Goal: Task Accomplishment & Management: Manage account settings

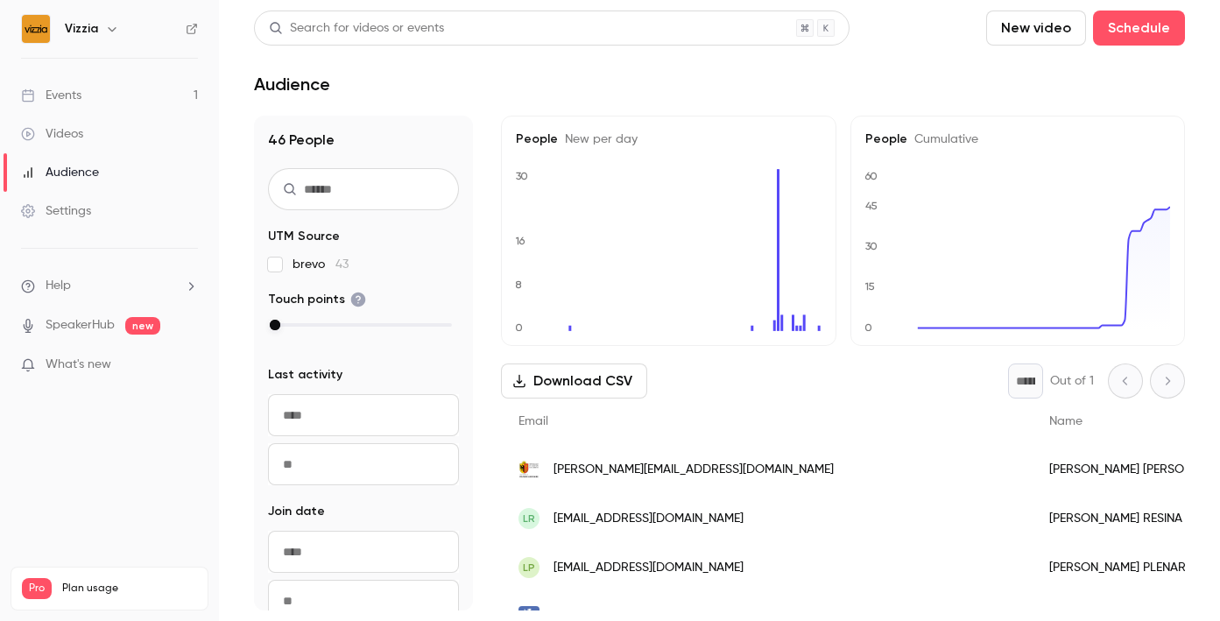
click at [109, 96] on link "Events 1" at bounding box center [109, 95] width 219 height 39
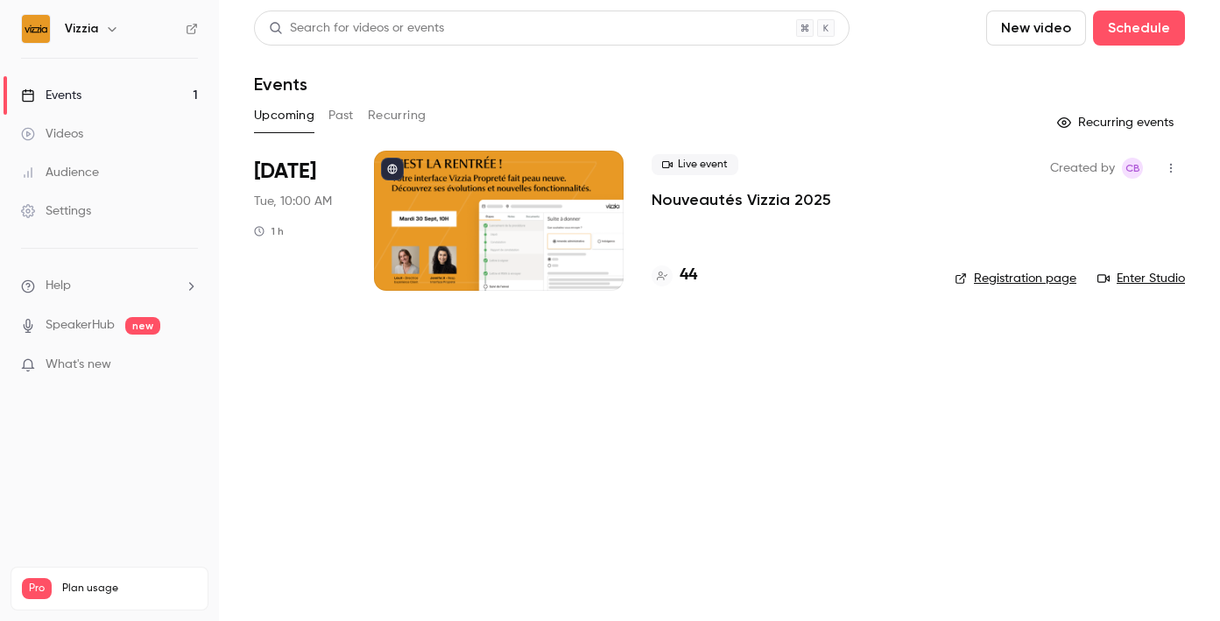
click at [721, 211] on div "Live event Nouveautés Vizzia 2025 44" at bounding box center [788, 221] width 275 height 140
click at [708, 203] on p "Nouveautés Vizzia 2025" at bounding box center [741, 199] width 180 height 21
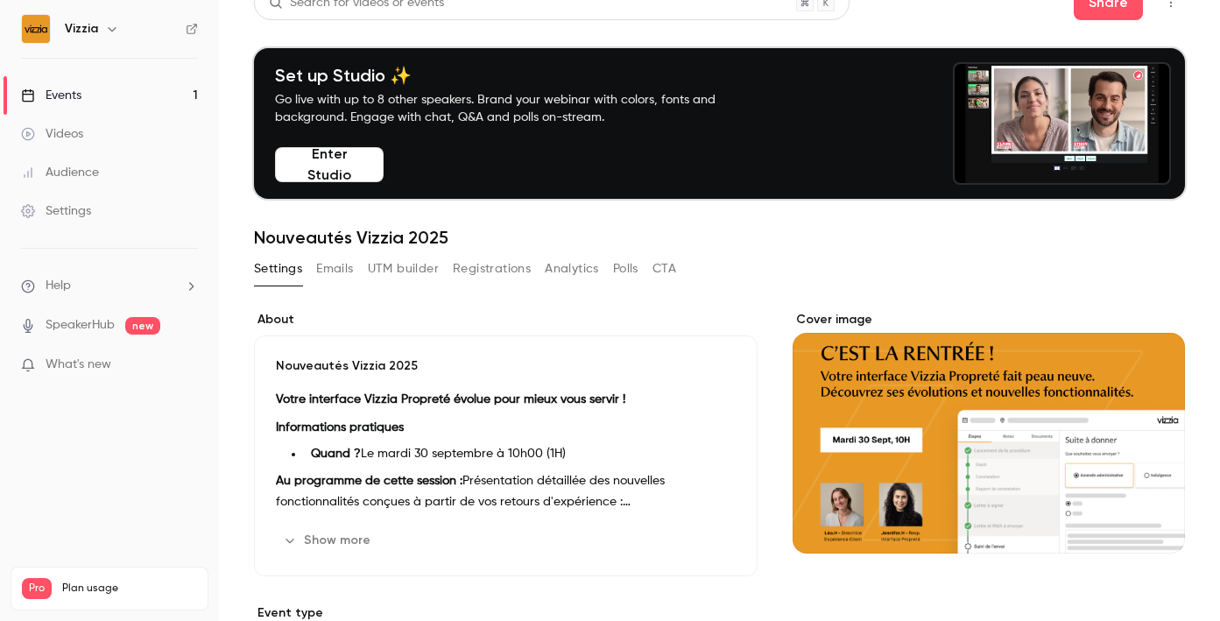
scroll to position [23, 0]
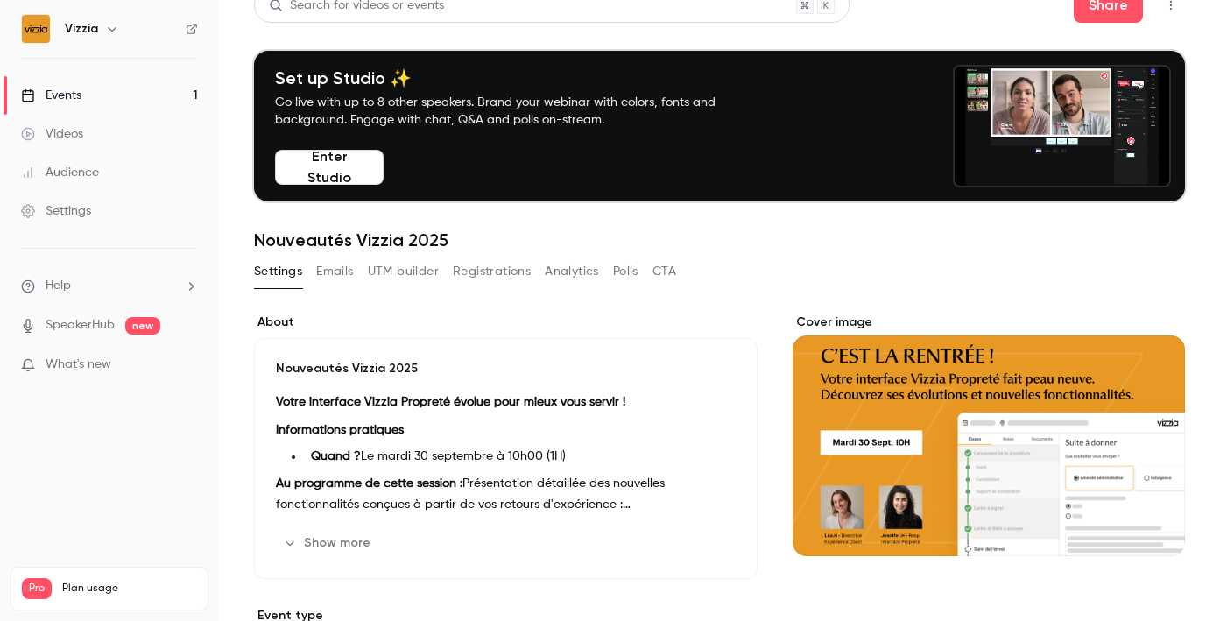
click at [340, 270] on button "Emails" at bounding box center [334, 271] width 37 height 28
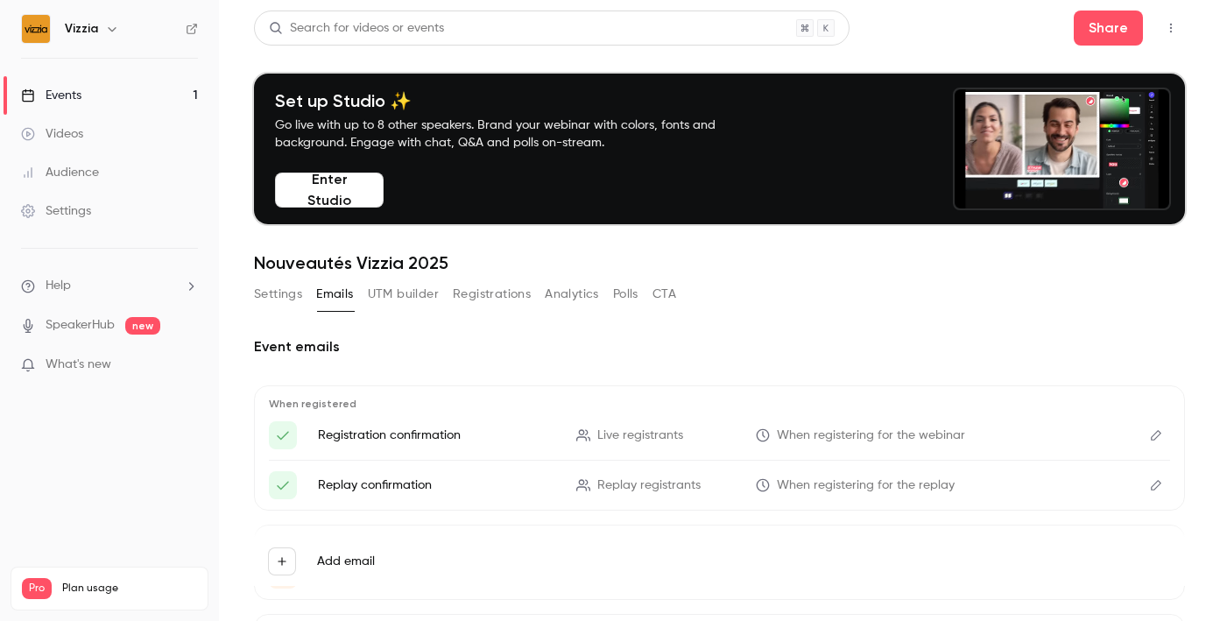
click at [588, 299] on button "Analytics" at bounding box center [572, 294] width 54 height 28
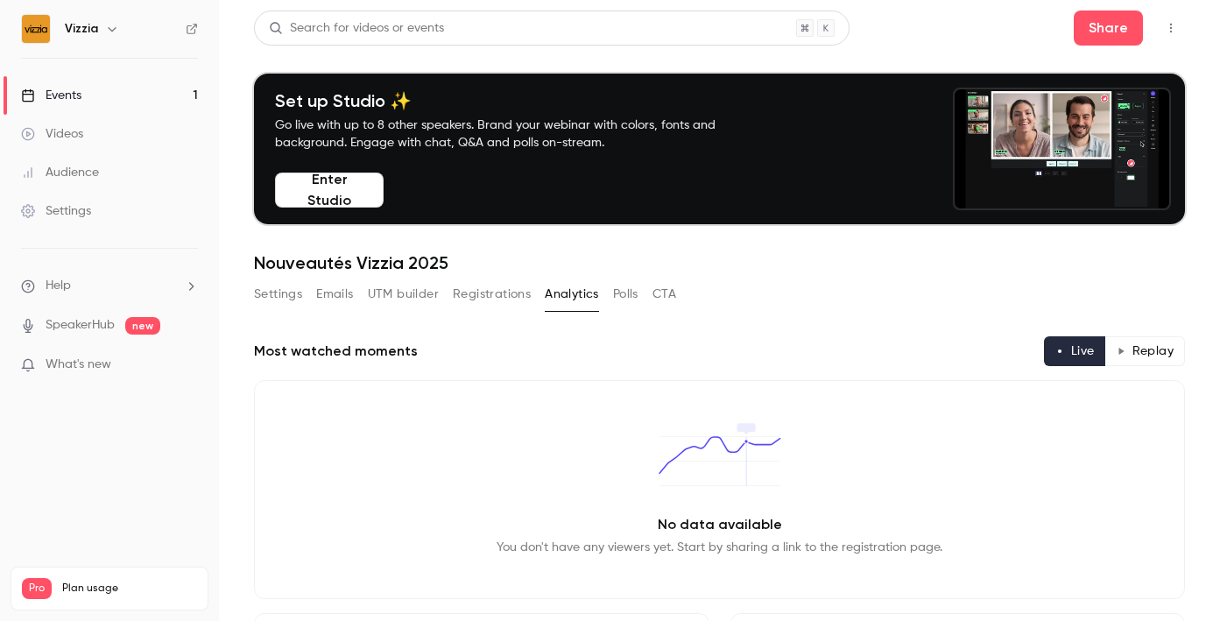
click at [408, 294] on button "UTM builder" at bounding box center [403, 294] width 71 height 28
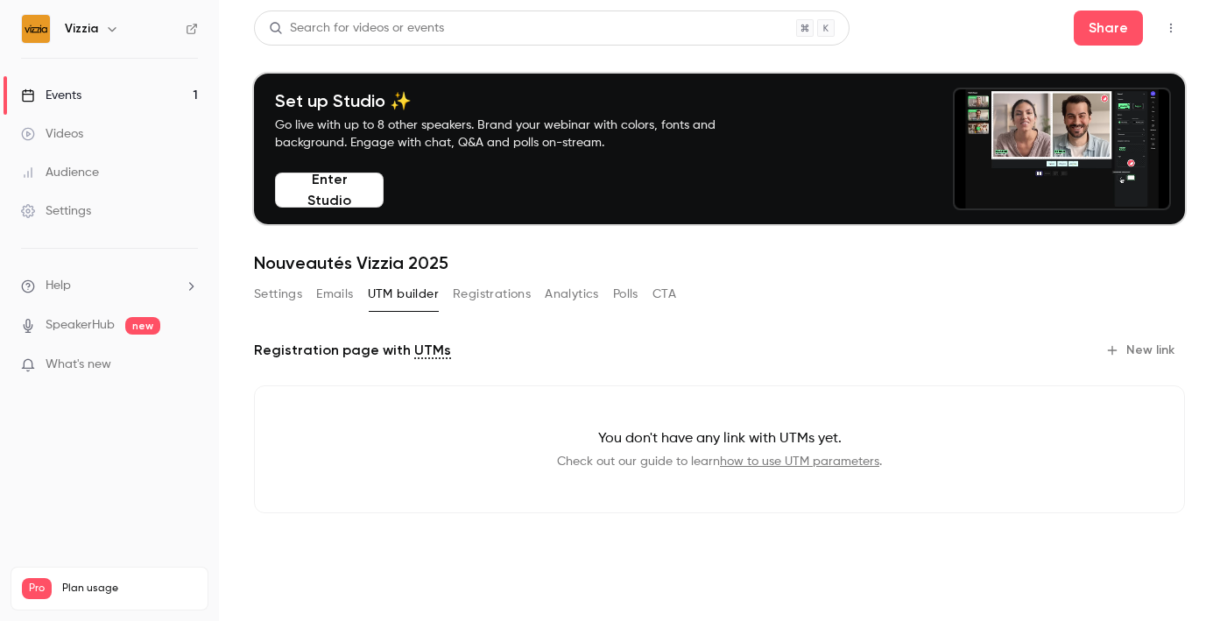
click at [478, 295] on button "Registrations" at bounding box center [492, 294] width 78 height 28
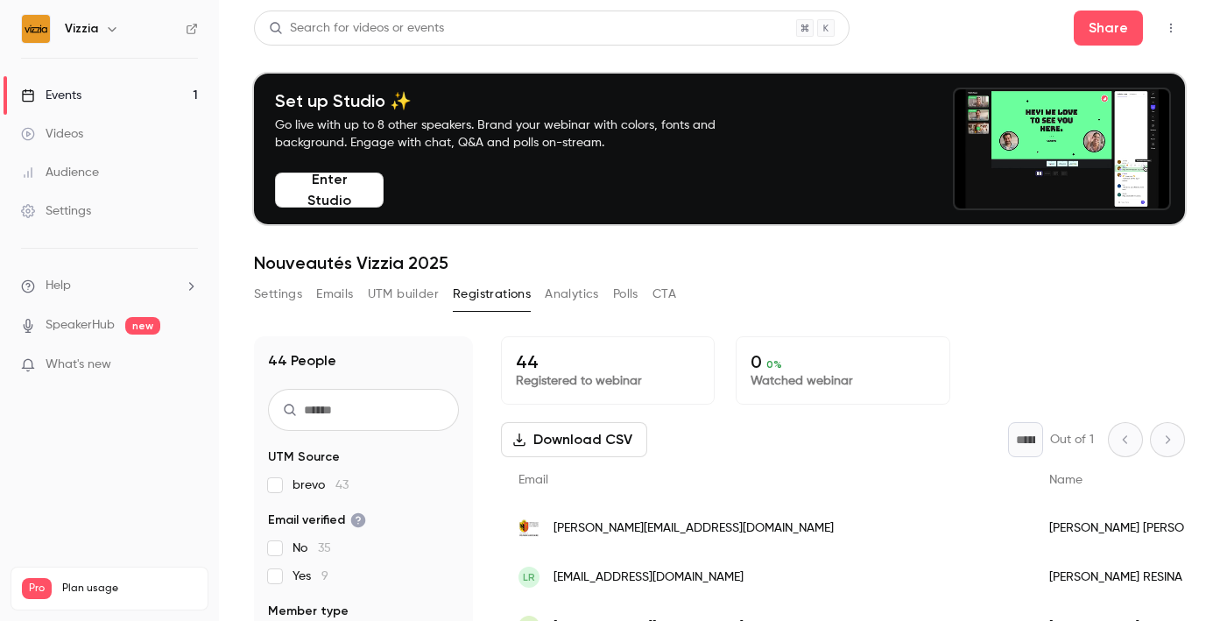
click at [327, 294] on button "Emails" at bounding box center [334, 294] width 37 height 28
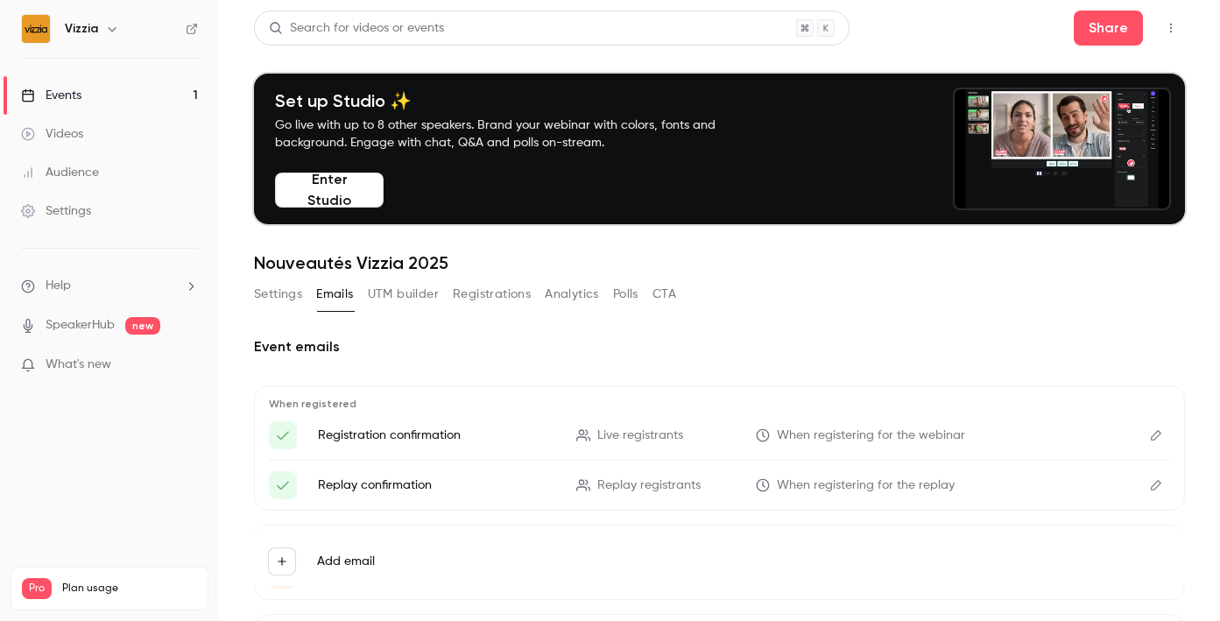
click at [279, 292] on button "Settings" at bounding box center [278, 294] width 48 height 28
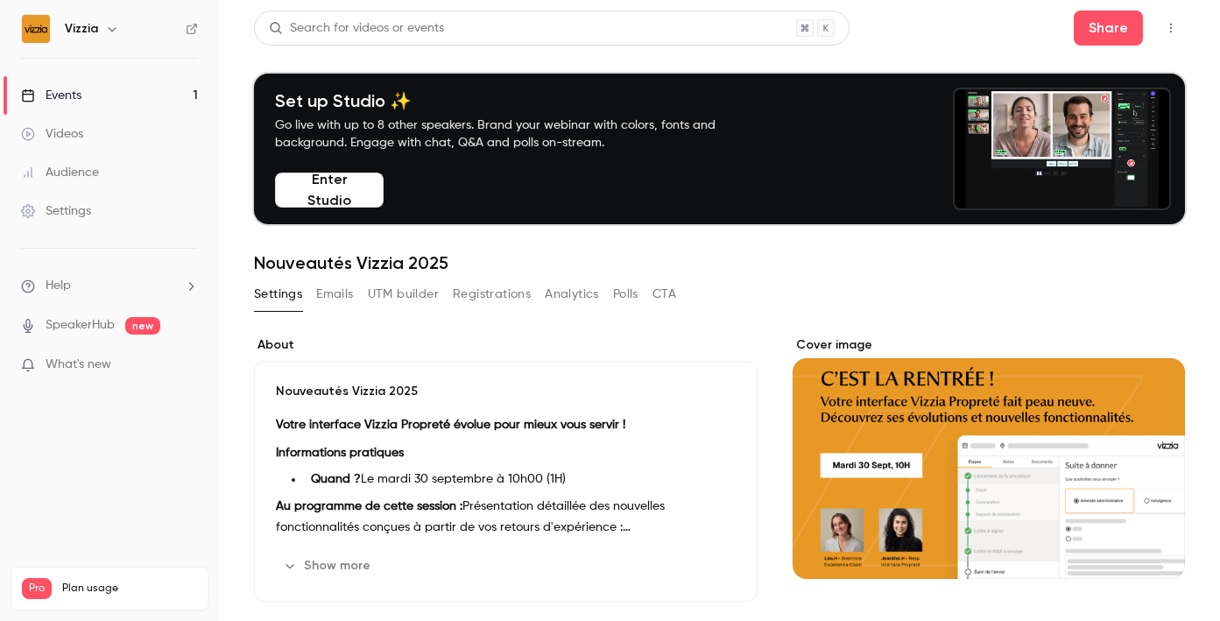
click at [102, 105] on link "Events 1" at bounding box center [109, 95] width 219 height 39
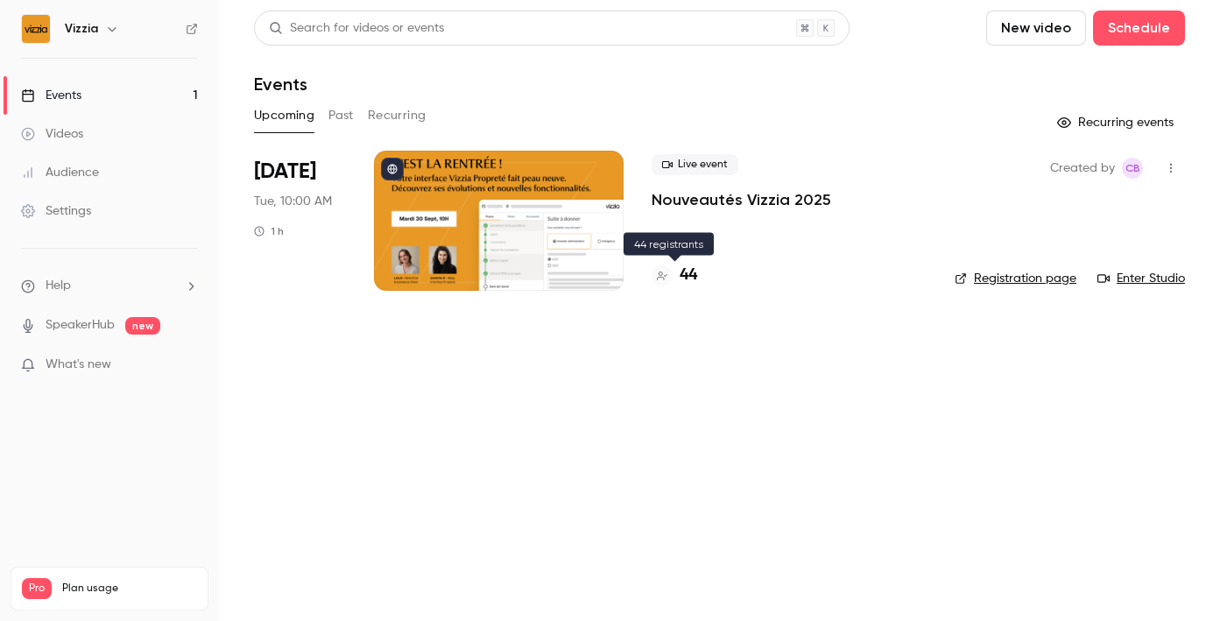
click at [687, 271] on h4 "44" at bounding box center [689, 276] width 18 height 24
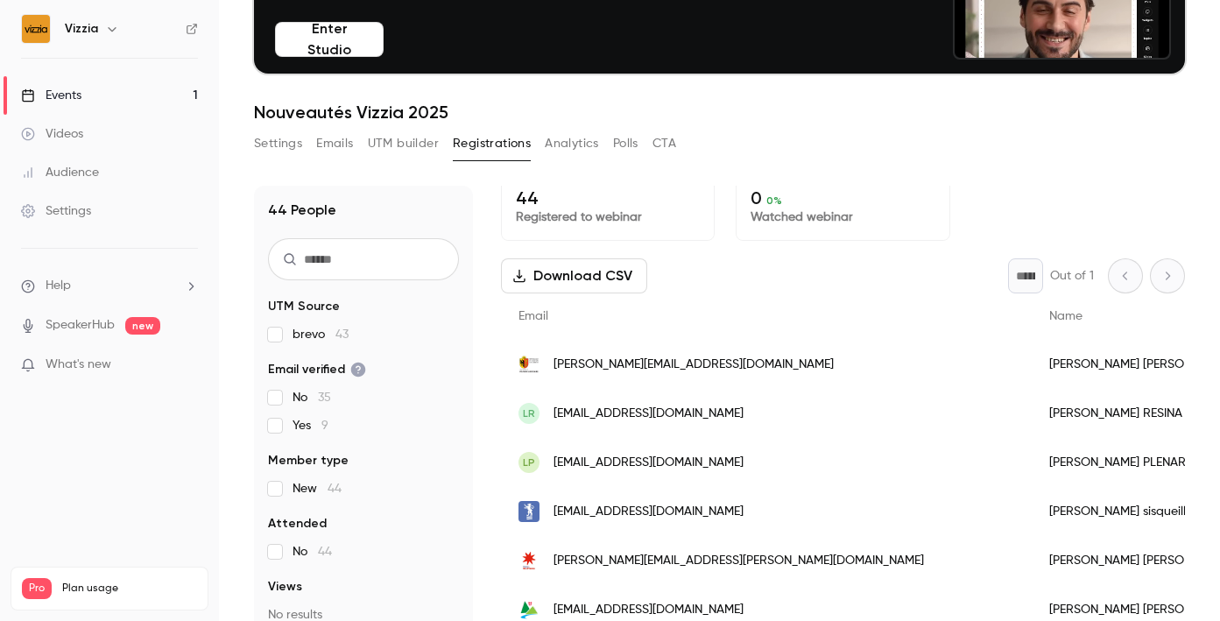
scroll to position [9, 0]
